Goal: Task Accomplishment & Management: Use online tool/utility

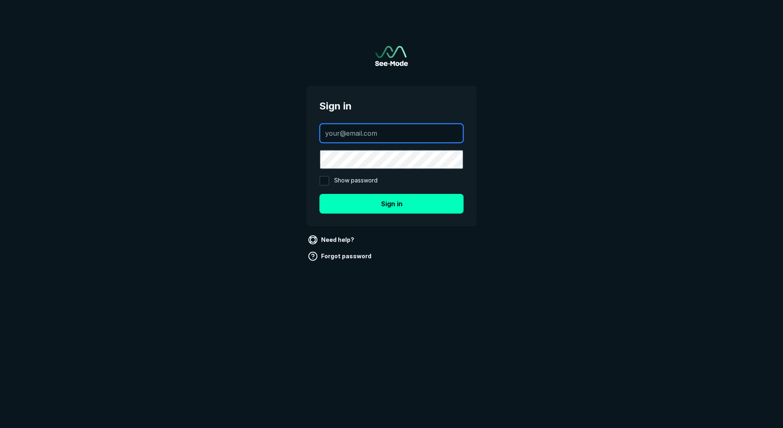
click at [384, 130] on input "text" at bounding box center [391, 133] width 143 height 18
click at [355, 132] on input "text" at bounding box center [391, 133] width 143 height 18
paste input "kazuaki.okamoto1@gehealthcare.com"
type input "kazuaki.okamoto1@gehealthcare.com"
click at [324, 183] on input "Show password" at bounding box center [325, 181] width 10 height 10
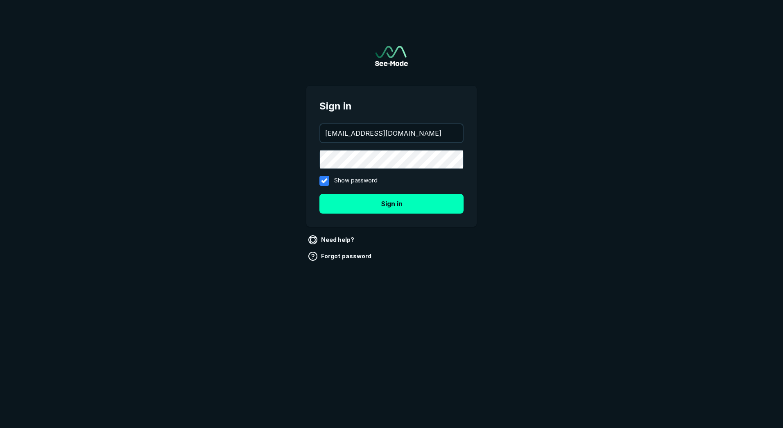
click at [324, 183] on div at bounding box center [324, 181] width 14 height 14
click at [324, 183] on input "Show password" at bounding box center [325, 181] width 10 height 10
checkbox input "false"
click at [387, 208] on button "Sign in" at bounding box center [392, 204] width 144 height 20
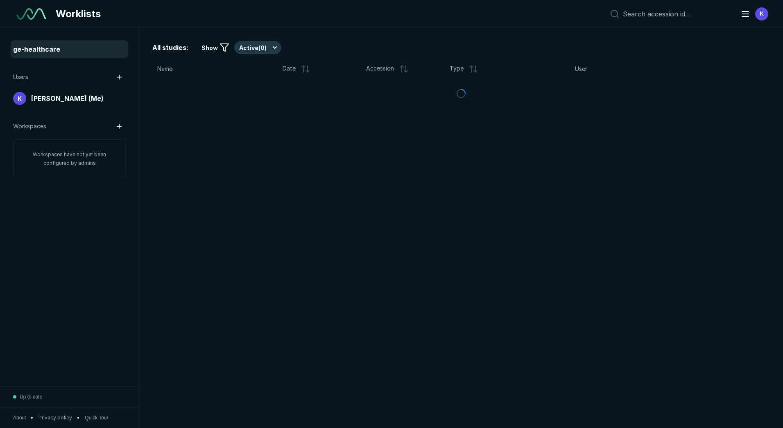
scroll to position [2703, 3820]
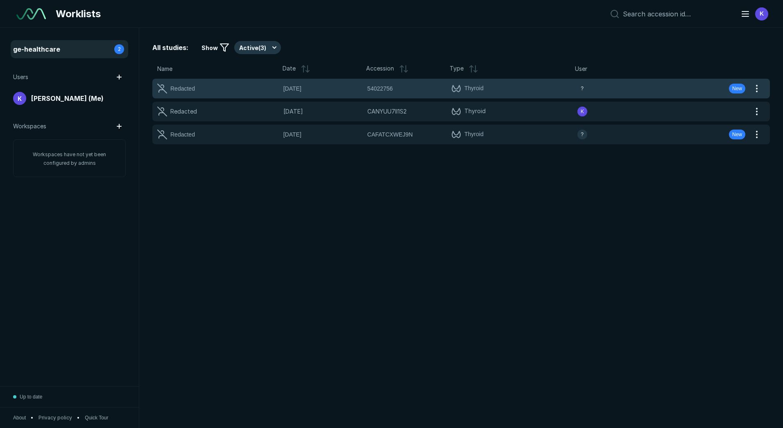
click at [186, 86] on div "Redacted" at bounding box center [182, 88] width 25 height 9
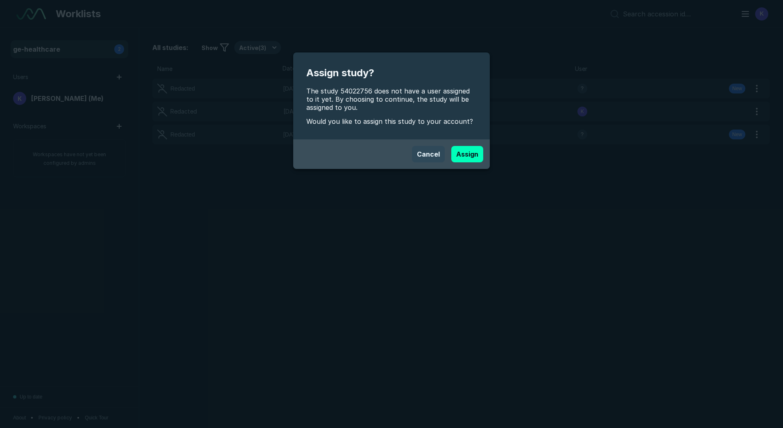
click at [429, 156] on button "Cancel" at bounding box center [428, 154] width 33 height 16
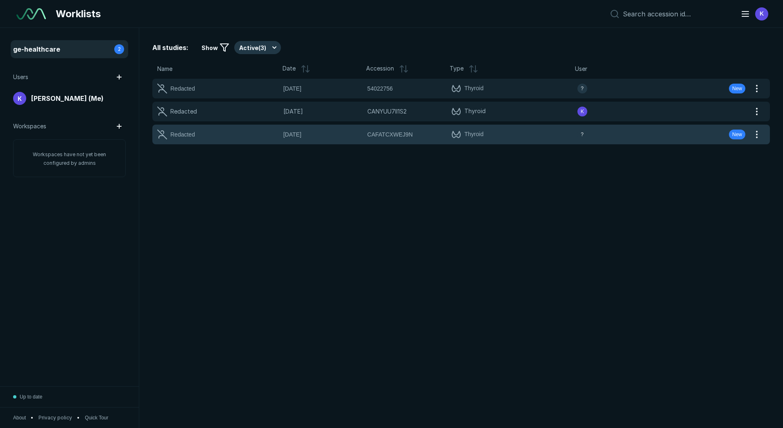
click at [295, 132] on span "24-FEB-2025" at bounding box center [322, 134] width 79 height 9
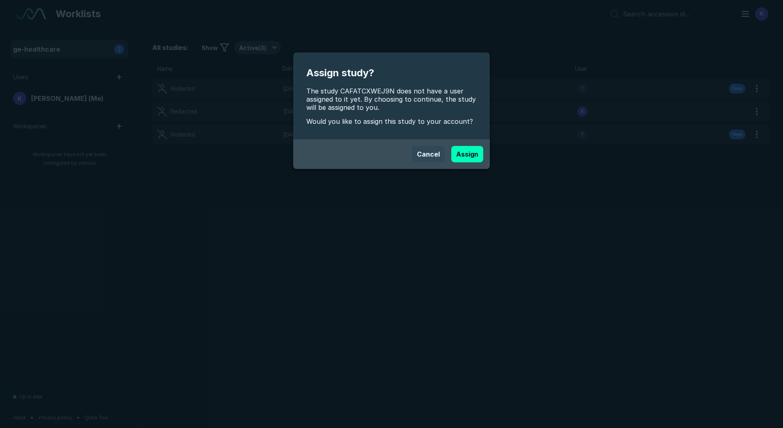
click at [437, 149] on button "Cancel" at bounding box center [428, 154] width 33 height 16
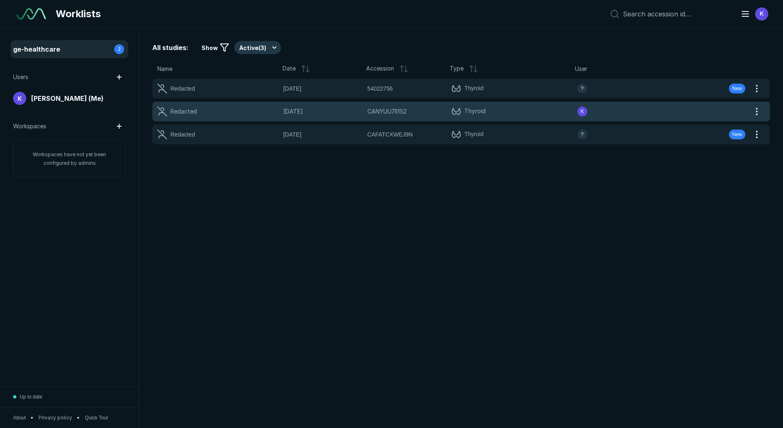
click at [297, 113] on span "22-FEB-2025" at bounding box center [322, 111] width 79 height 9
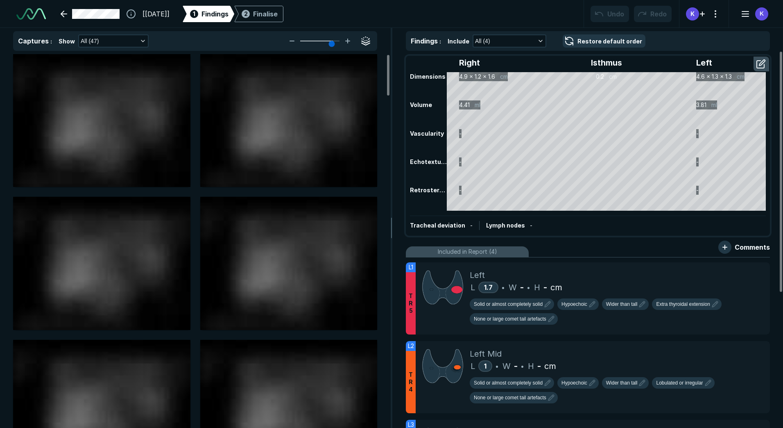
scroll to position [2834, 4578]
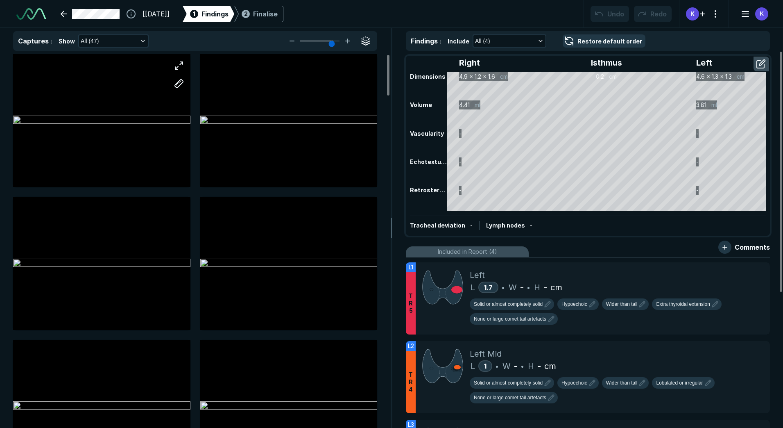
click at [142, 131] on div at bounding box center [101, 120] width 177 height 111
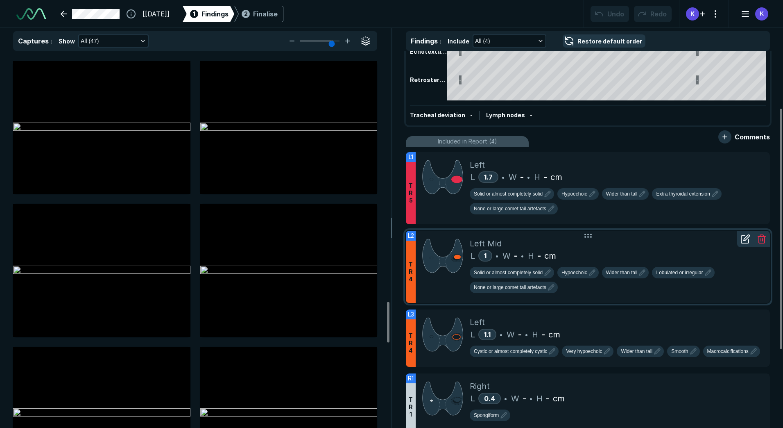
scroll to position [90, 0]
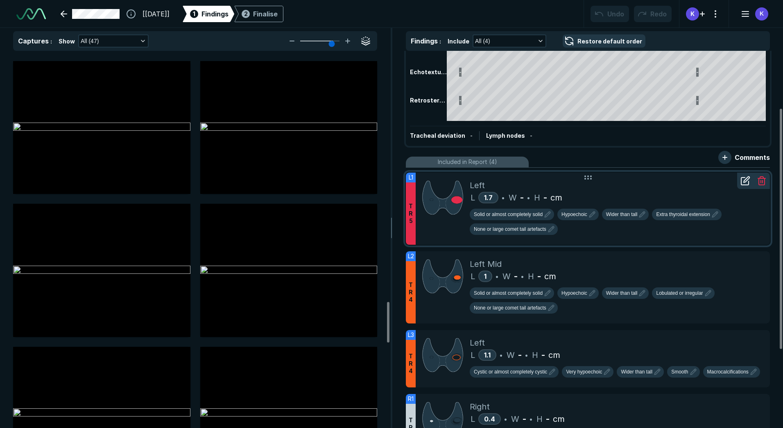
click at [632, 192] on div "L 1.7 • W - • H - cm" at bounding box center [617, 197] width 294 height 12
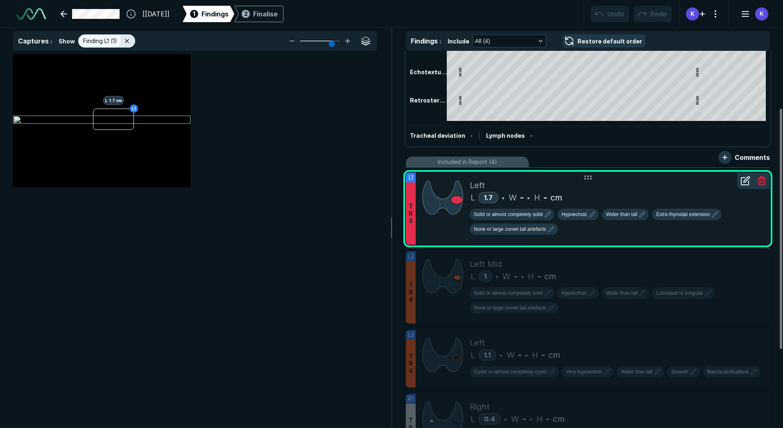
scroll to position [2644, 2679]
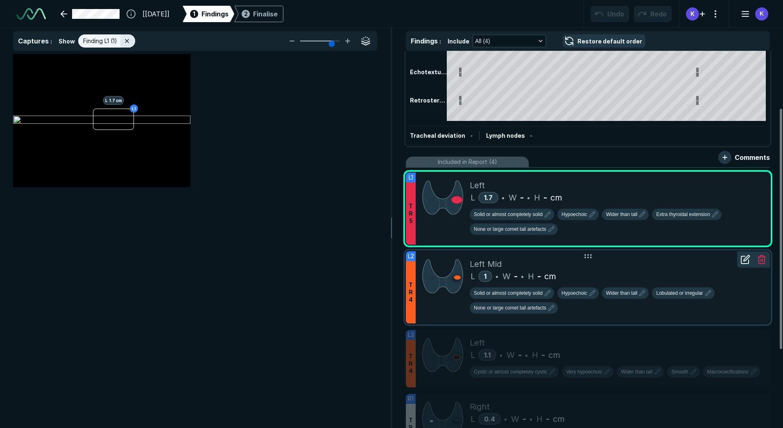
click at [631, 270] on div "Left Mid" at bounding box center [617, 264] width 294 height 12
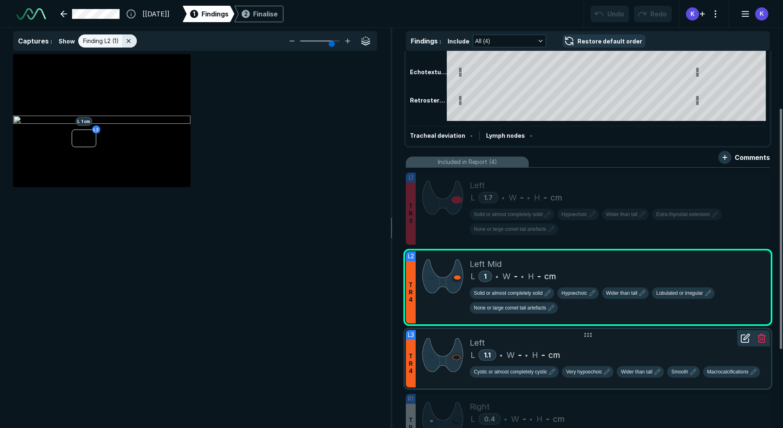
click at [633, 344] on div "Left" at bounding box center [617, 342] width 294 height 12
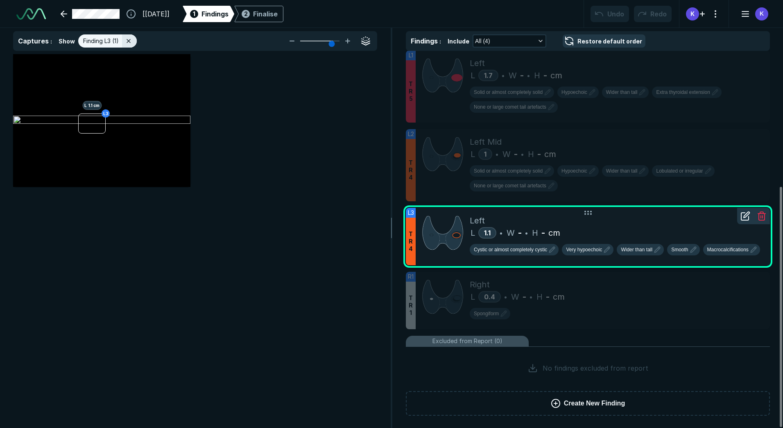
scroll to position [213, 0]
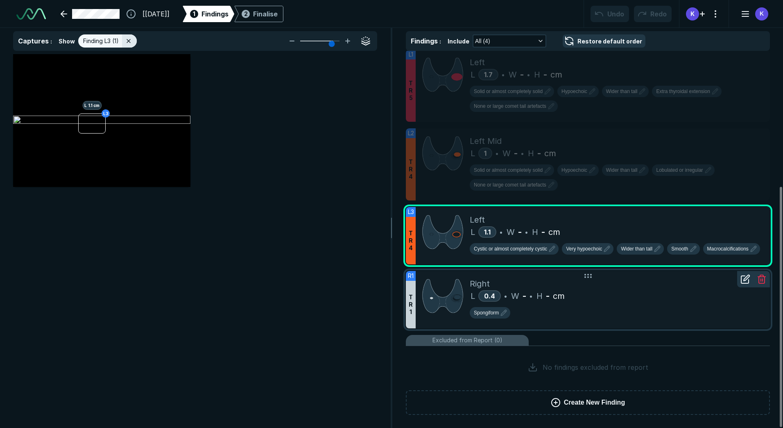
click at [619, 291] on div "L 0.4 • W - • H - cm" at bounding box center [617, 296] width 294 height 12
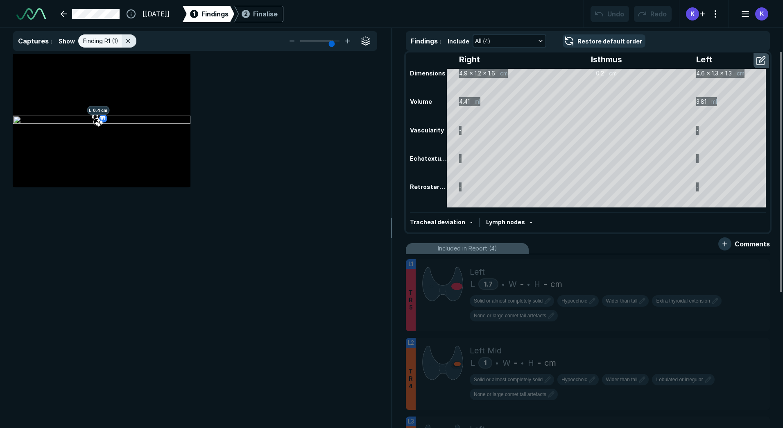
scroll to position [0, 0]
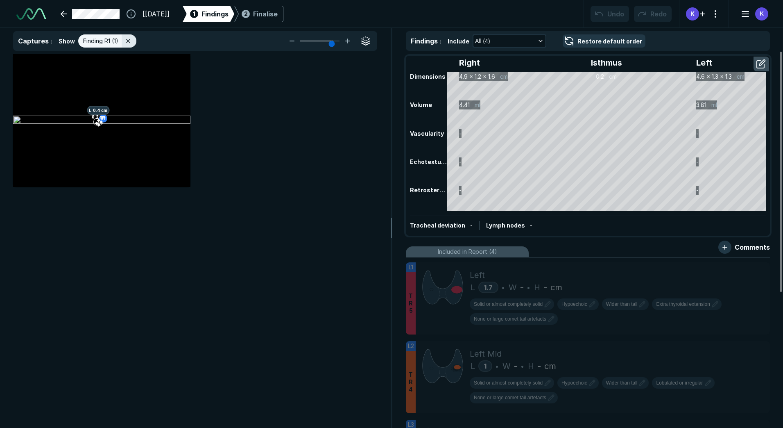
click at [268, 252] on div "R1 L 0.4 cm 0.2 cm 0.2 cm" at bounding box center [195, 241] width 390 height 374
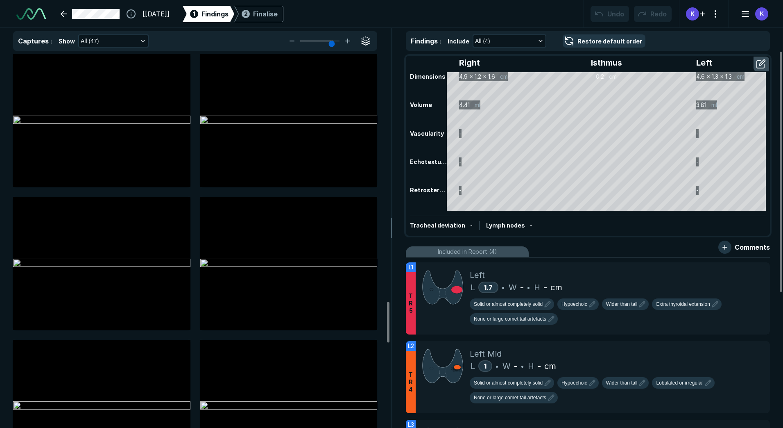
scroll to position [2276, 0]
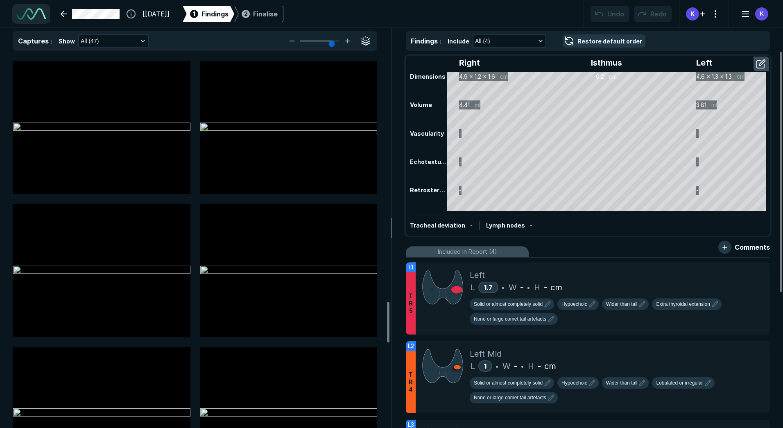
click at [30, 14] on img at bounding box center [30, 13] width 29 height 11
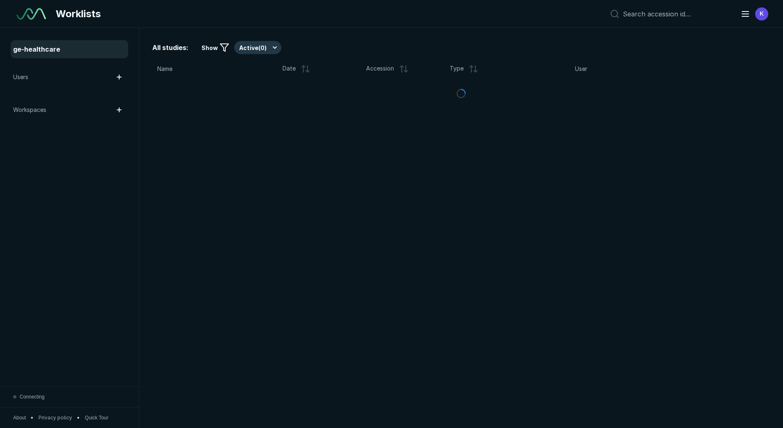
scroll to position [2834, 4578]
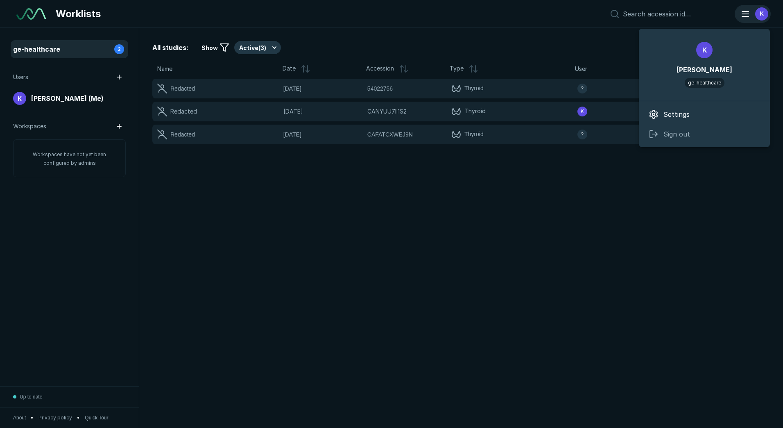
click at [745, 11] on line "button" at bounding box center [745, 11] width 7 height 0
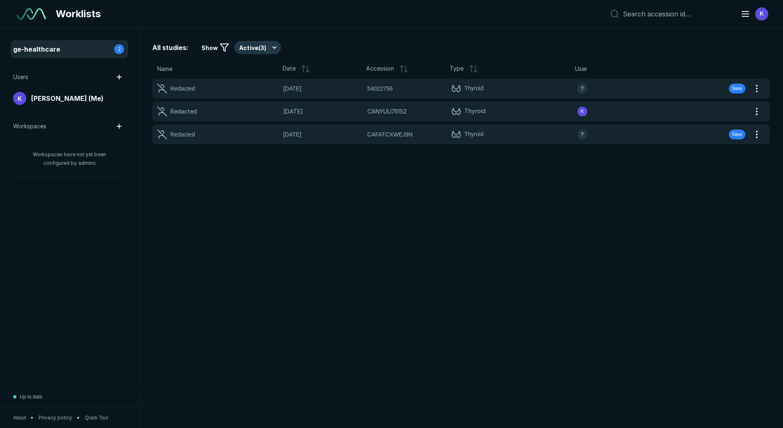
click at [513, 299] on div "All studies: Show Active ( 3 ) Name Date Accession Type User Redacted 17-SEP-20…" at bounding box center [461, 228] width 644 height 400
click at [658, 13] on input at bounding box center [677, 14] width 108 height 8
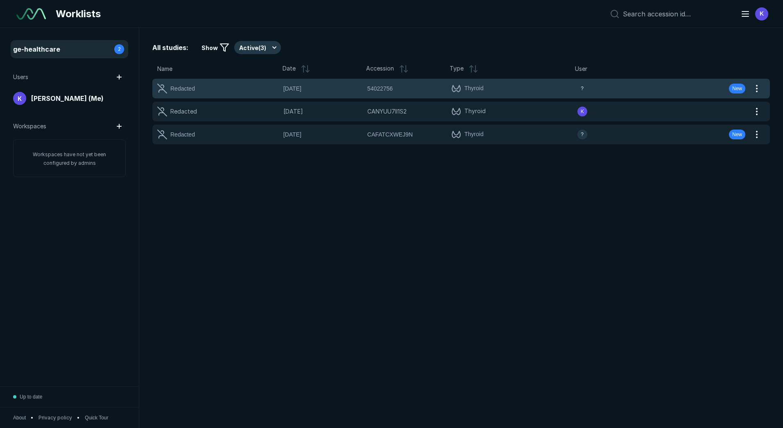
click at [379, 88] on span "54022756" at bounding box center [379, 88] width 25 height 9
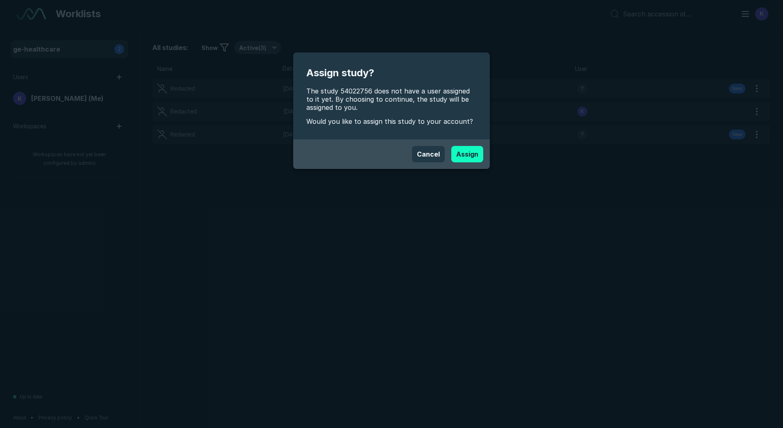
click at [462, 149] on button "Assign" at bounding box center [467, 154] width 32 height 16
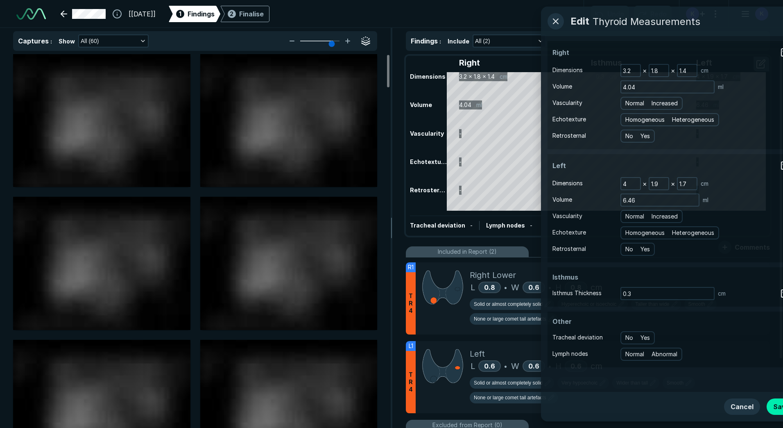
scroll to position [2834, 4578]
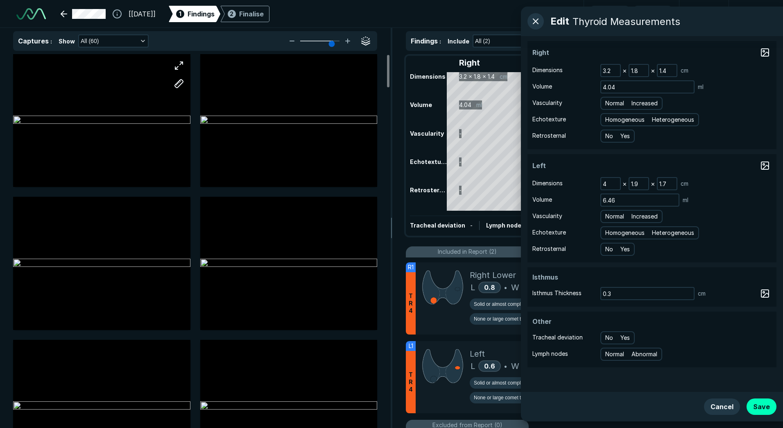
click at [140, 180] on div at bounding box center [101, 120] width 177 height 133
click at [149, 114] on div at bounding box center [101, 120] width 177 height 133
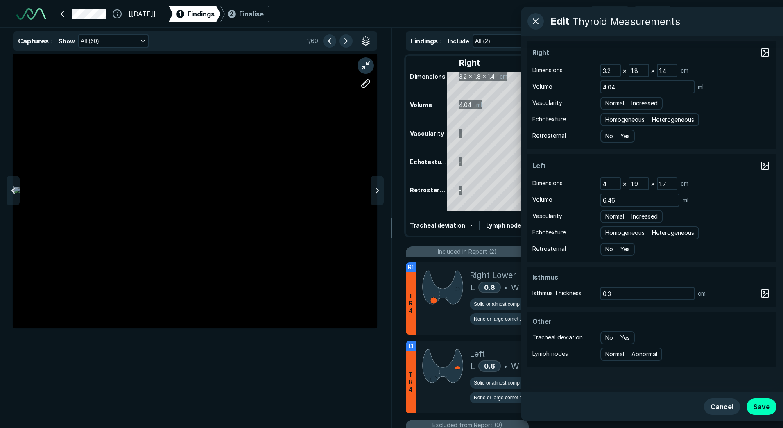
scroll to position [2644, 2679]
click at [348, 42] on button "button" at bounding box center [346, 40] width 13 height 13
click at [347, 43] on button "button" at bounding box center [346, 40] width 13 height 13
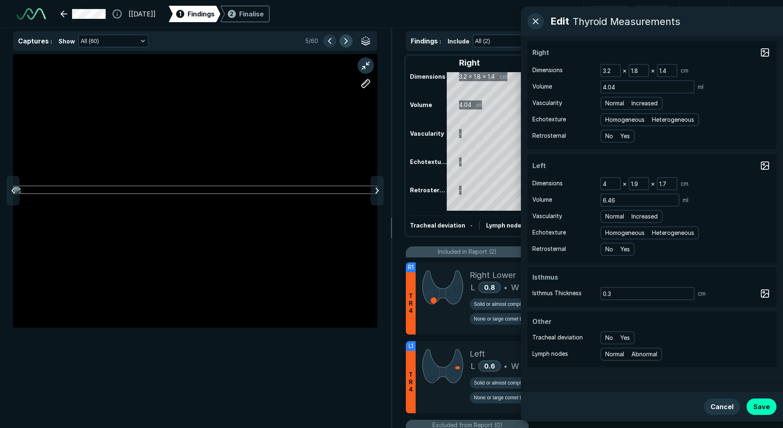
click at [347, 43] on button "button" at bounding box center [346, 40] width 13 height 13
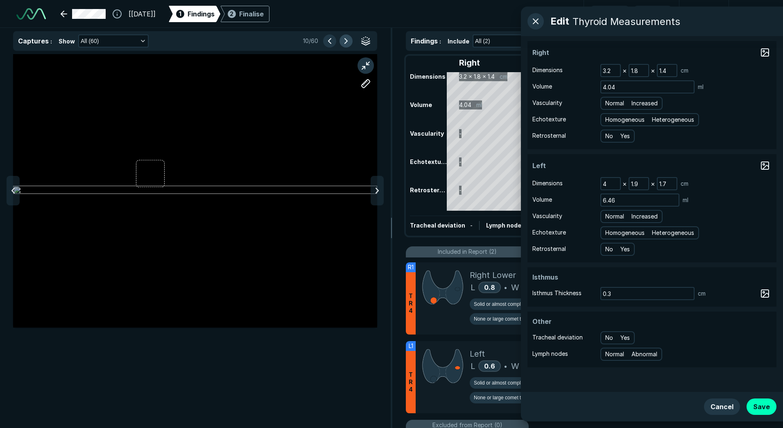
click at [347, 43] on button "button" at bounding box center [346, 40] width 13 height 13
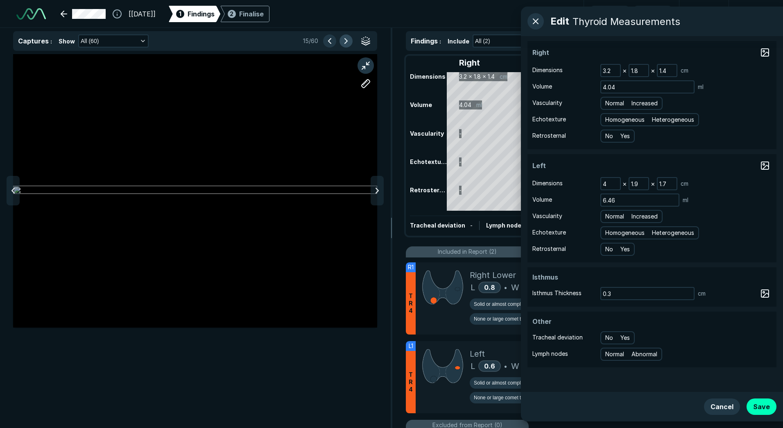
click at [347, 43] on button "button" at bounding box center [346, 40] width 13 height 13
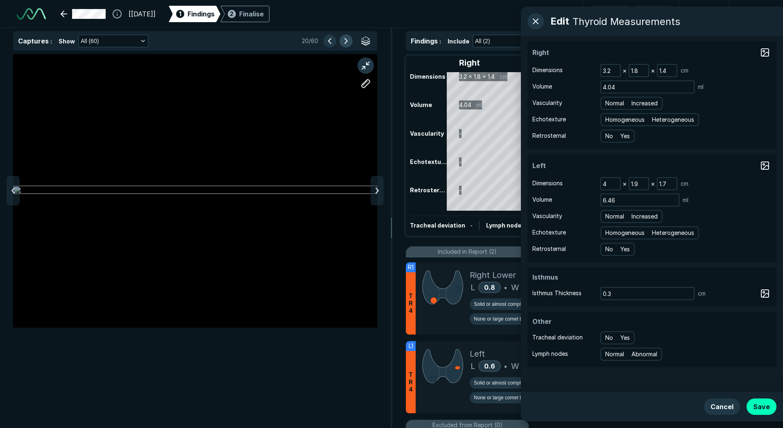
click at [347, 43] on button "button" at bounding box center [346, 40] width 13 height 13
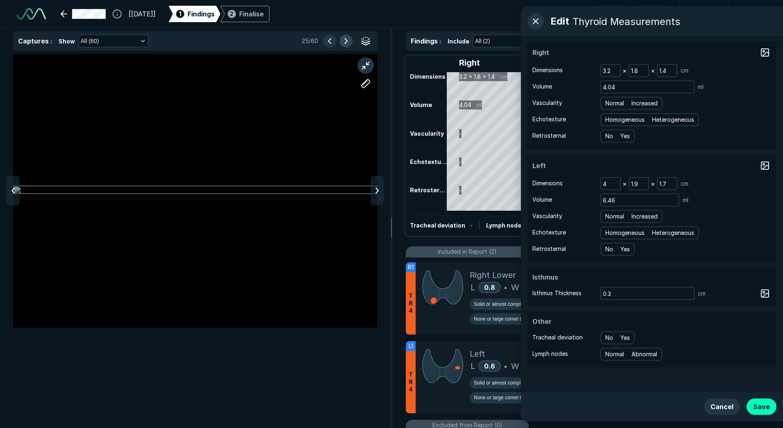
click at [347, 43] on button "button" at bounding box center [346, 40] width 13 height 13
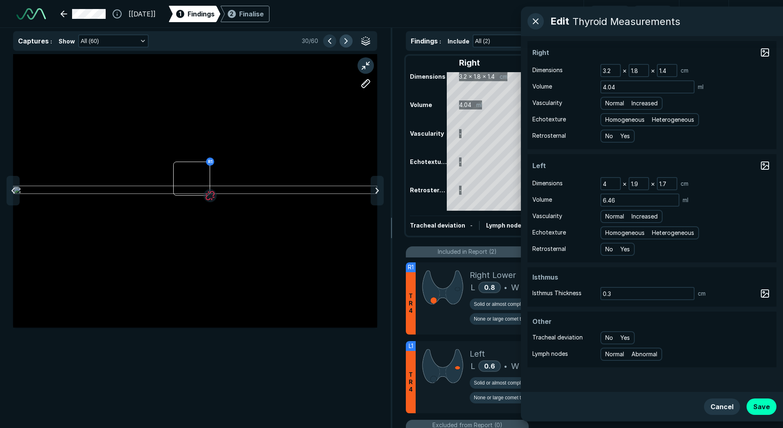
click at [347, 43] on button "button" at bounding box center [346, 40] width 13 height 13
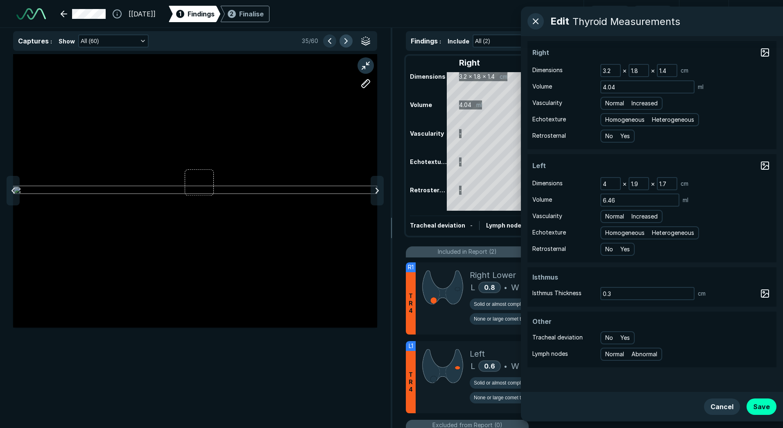
click at [347, 43] on button "button" at bounding box center [346, 40] width 13 height 13
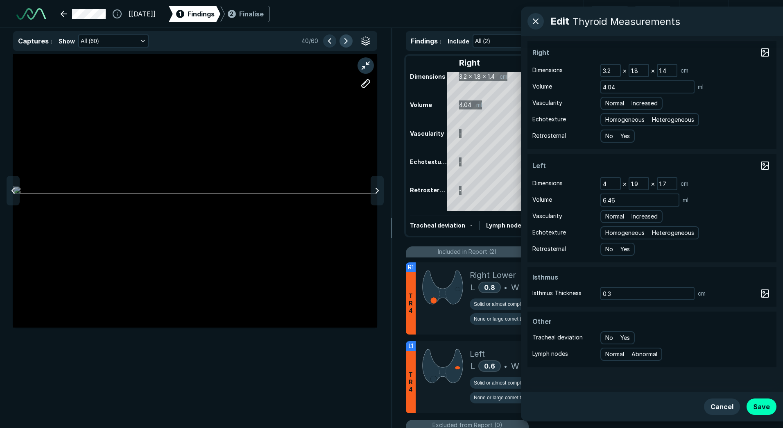
click at [347, 43] on button "button" at bounding box center [346, 40] width 13 height 13
click at [340, 41] on button "button" at bounding box center [346, 40] width 13 height 13
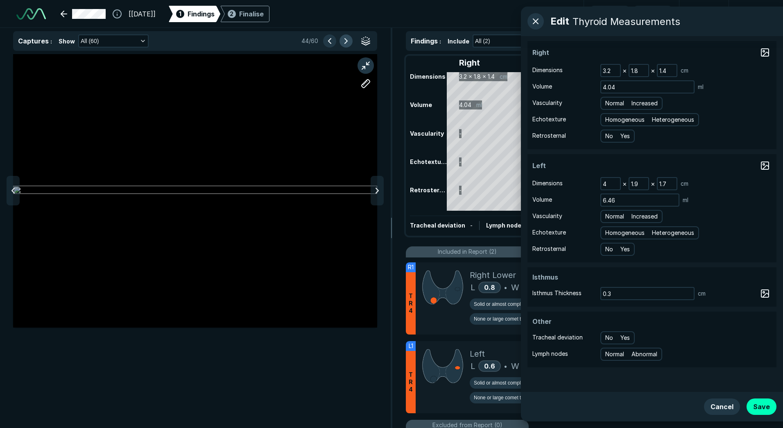
click at [340, 41] on button "button" at bounding box center [346, 40] width 13 height 13
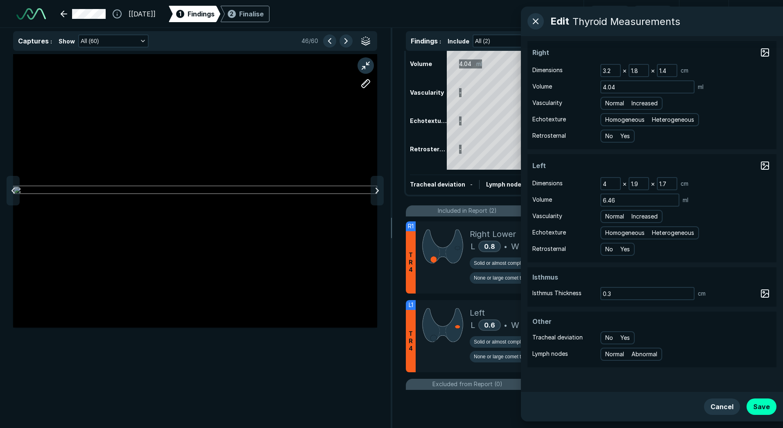
scroll to position [82, 0]
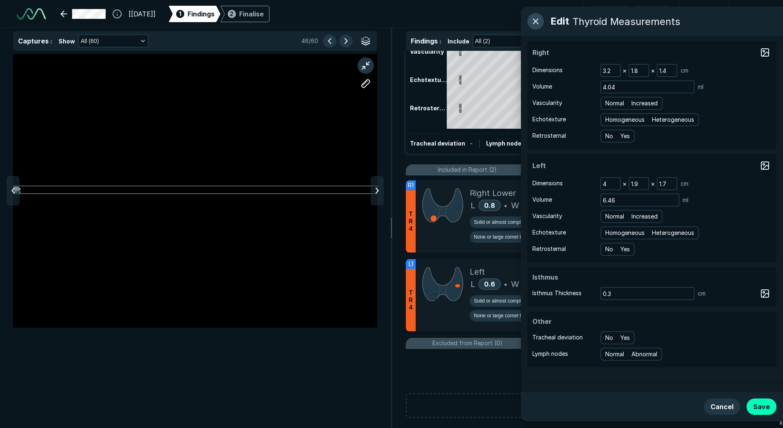
click at [533, 20] on button "button" at bounding box center [536, 21] width 16 height 16
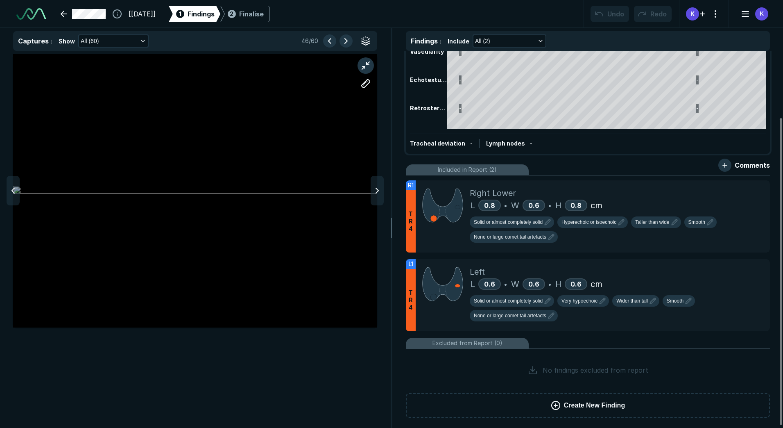
scroll to position [85, 0]
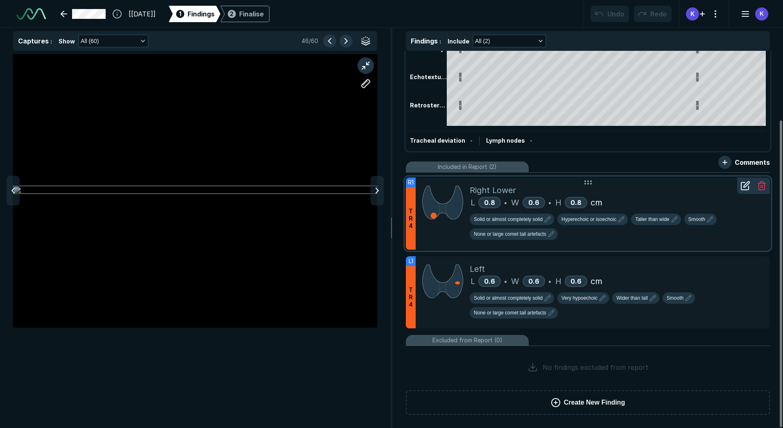
click at [412, 219] on span "T R 4" at bounding box center [411, 218] width 4 height 22
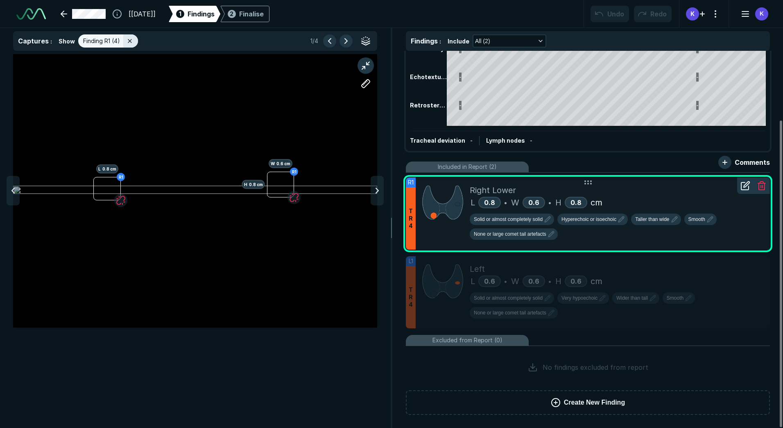
scroll to position [2644, 2679]
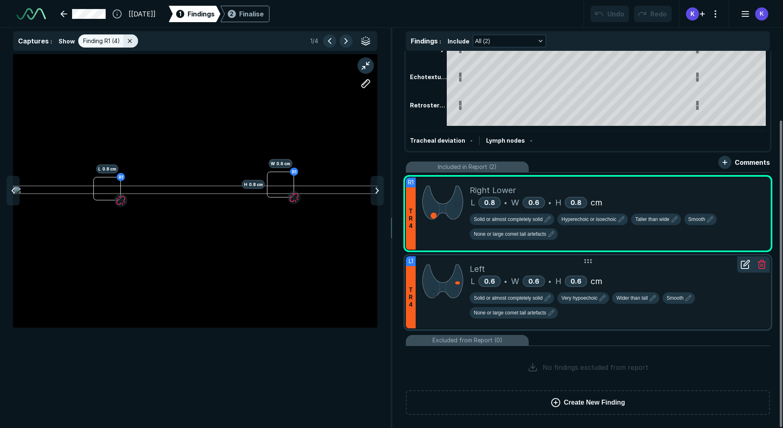
click at [410, 297] on span "T R 4" at bounding box center [411, 297] width 4 height 22
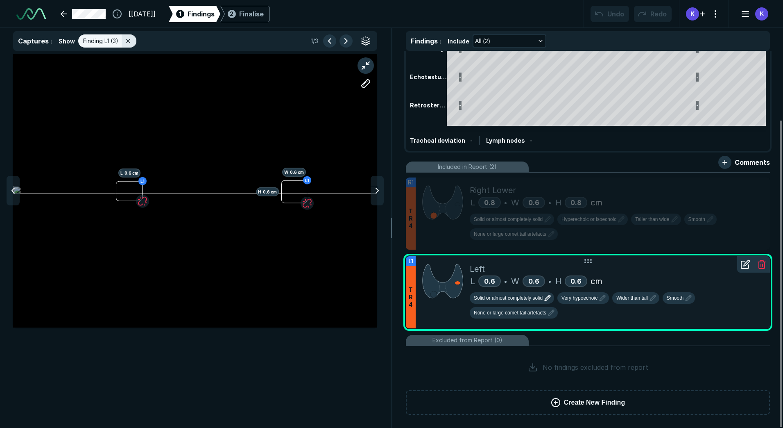
click at [508, 295] on span "Solid or almost completely solid" at bounding box center [508, 297] width 69 height 7
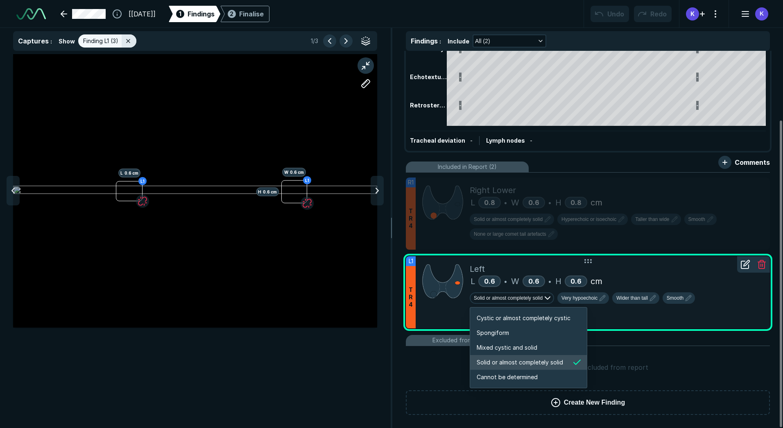
scroll to position [1367, 1573]
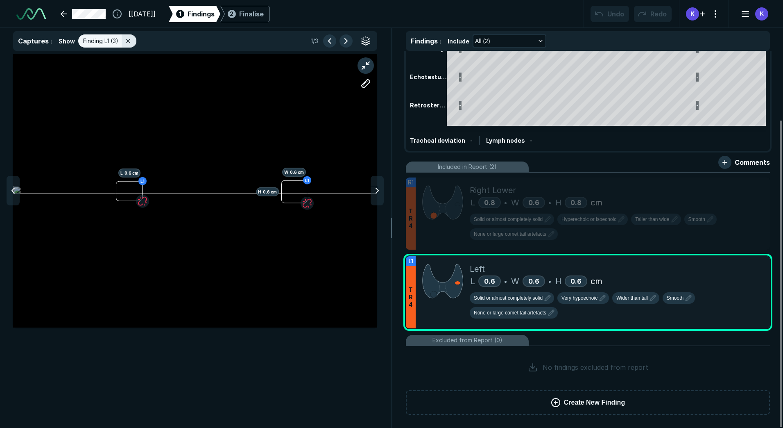
click at [416, 377] on div "No findings excluded from report" at bounding box center [588, 367] width 364 height 36
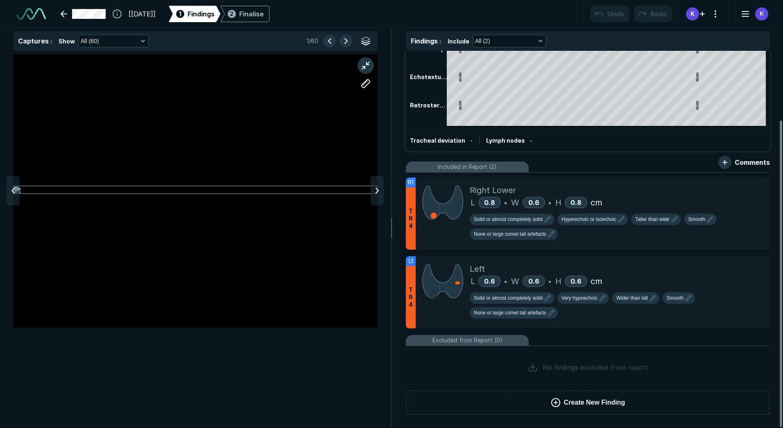
scroll to position [2644, 2679]
click at [411, 282] on div "T R 4" at bounding box center [411, 297] width 10 height 62
